Goal: Find specific page/section: Find specific page/section

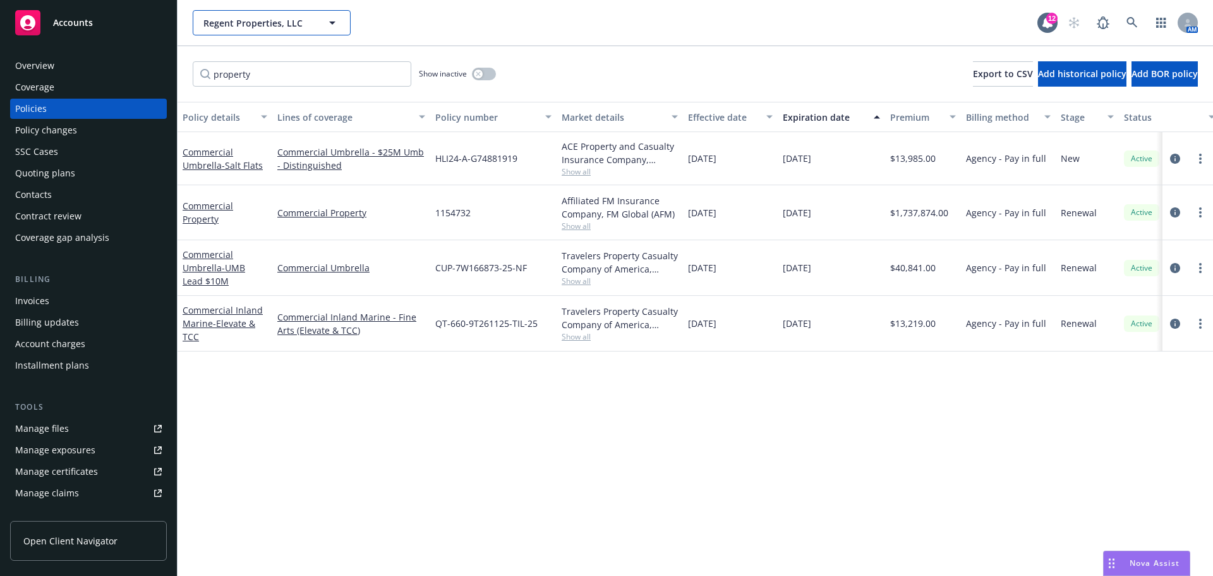
click at [286, 23] on span "Regent Properties, LLC" at bounding box center [257, 22] width 109 height 13
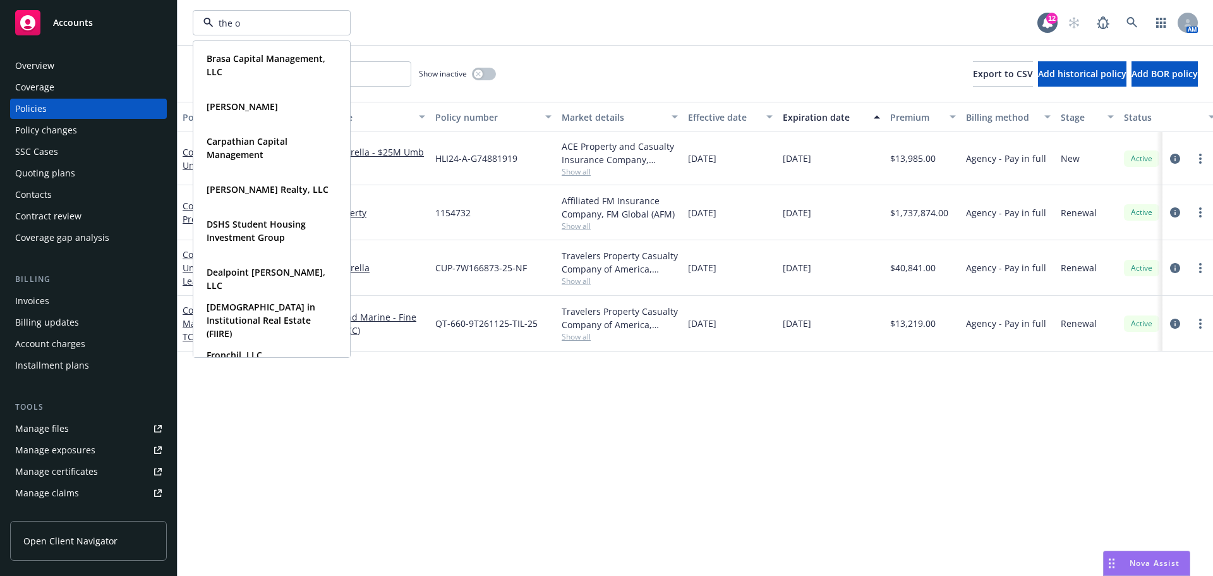
type input "the or"
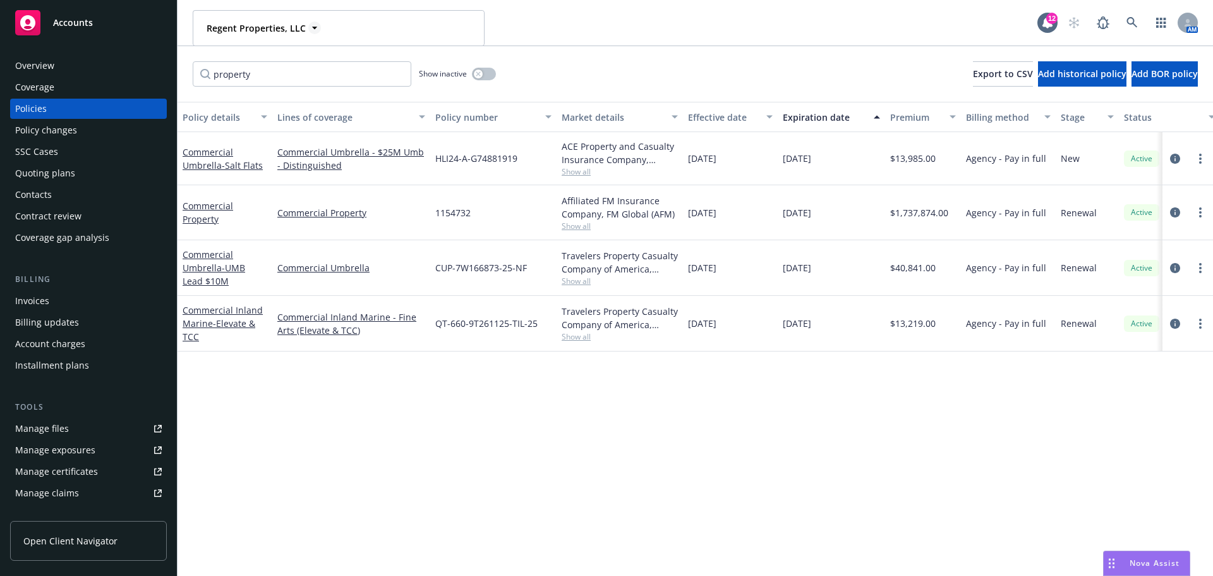
click at [270, 28] on strong "Regent Properties, LLC" at bounding box center [256, 28] width 99 height 12
click at [716, 41] on div "the or Regent Properties, LLC Regent Properties, LLC Type Commercial FEIN [US_E…" at bounding box center [696, 22] width 1036 height 45
click at [272, 23] on span "Regent Properties, LLC" at bounding box center [257, 22] width 109 height 13
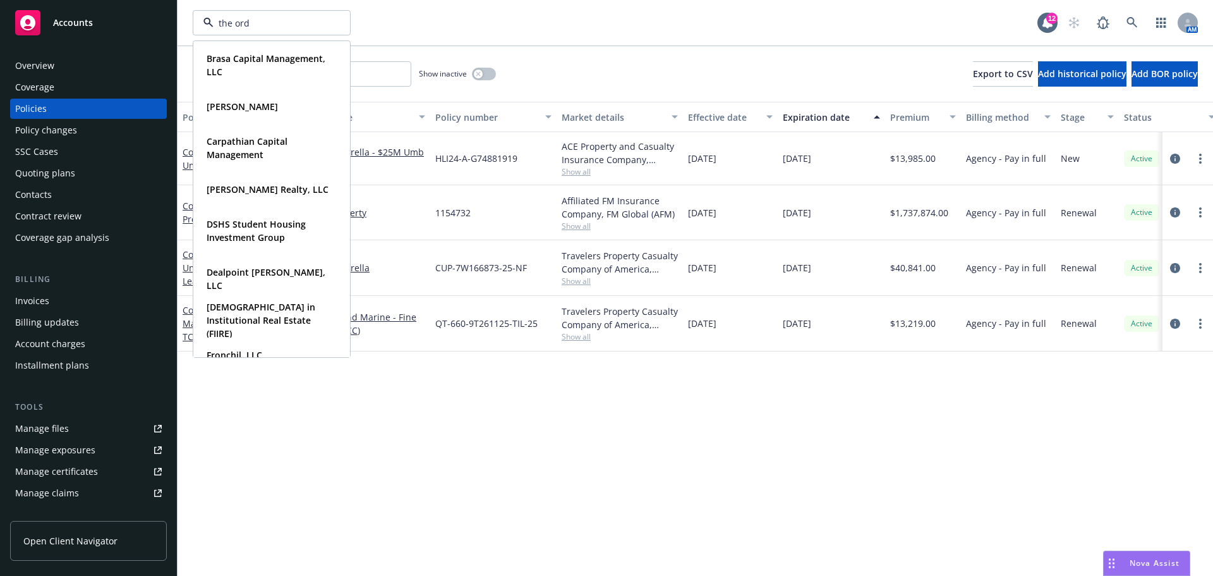
type input "the orde"
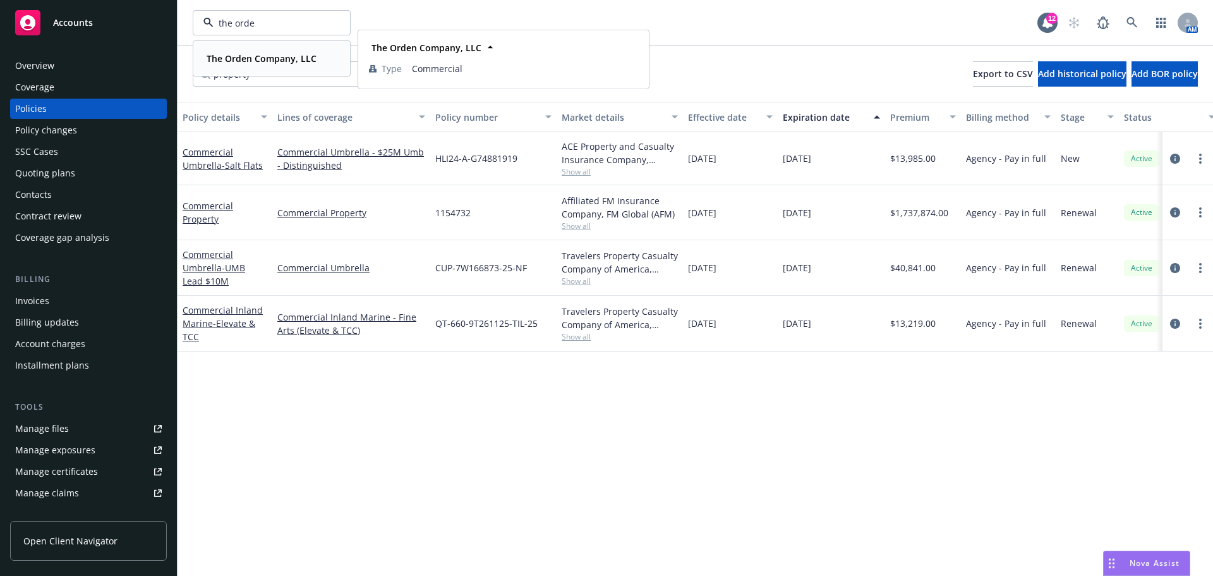
click at [258, 54] on strong "The Orden Company, LLC" at bounding box center [262, 58] width 110 height 12
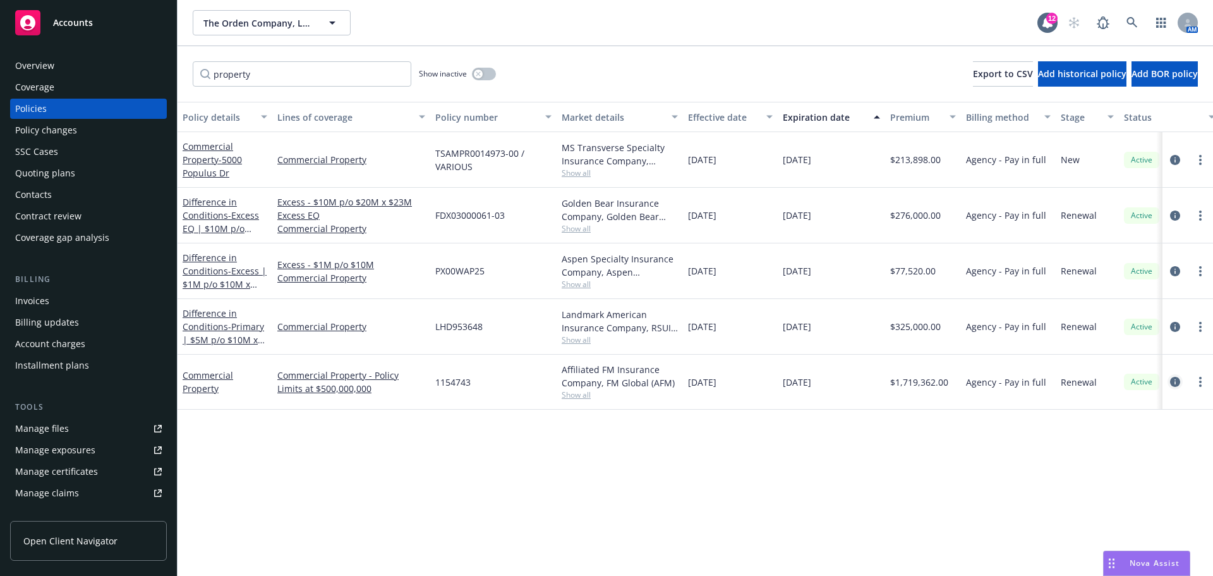
click at [1175, 379] on icon "circleInformation" at bounding box center [1175, 382] width 10 height 10
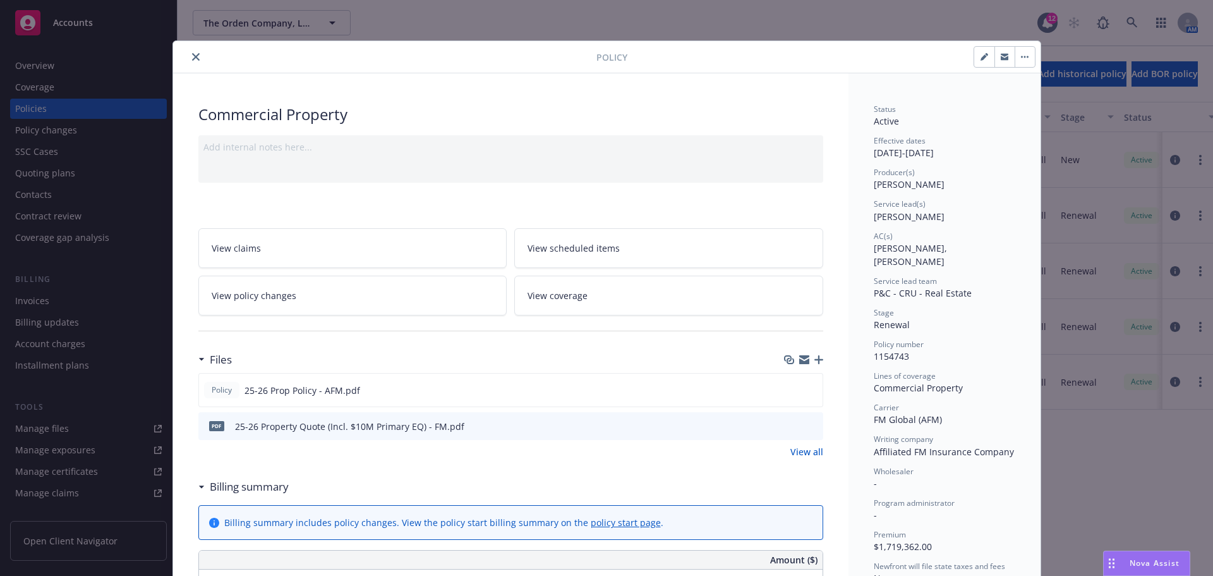
click at [193, 58] on icon "close" at bounding box center [196, 57] width 8 height 8
